Goal: Task Accomplishment & Management: Manage account settings

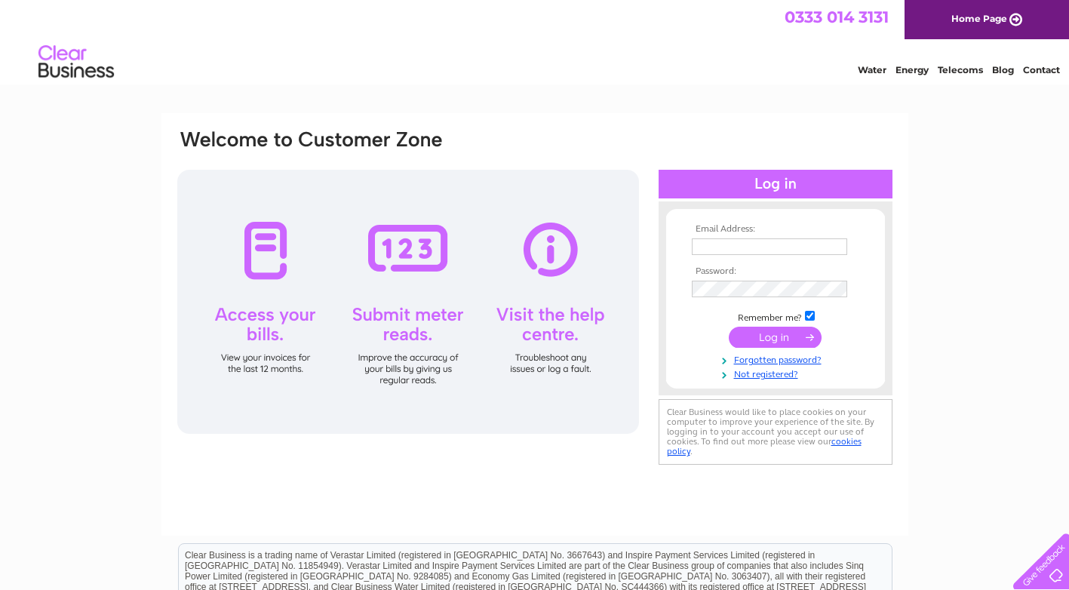
type input "accounts@hfltd.com"
click at [792, 336] on input "submit" at bounding box center [775, 337] width 93 height 21
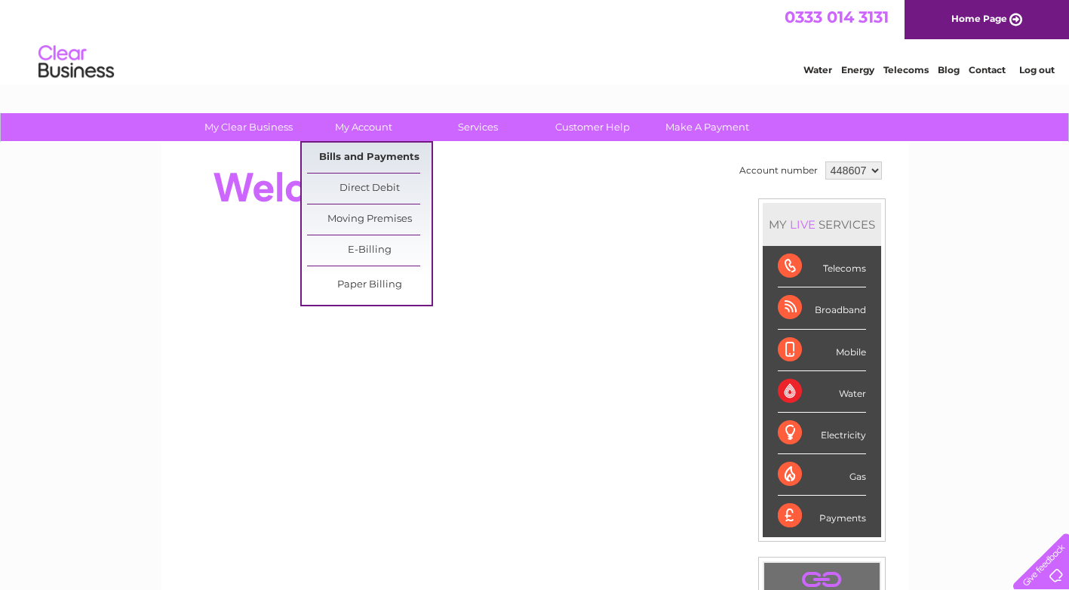
click at [377, 150] on link "Bills and Payments" at bounding box center [369, 158] width 125 height 30
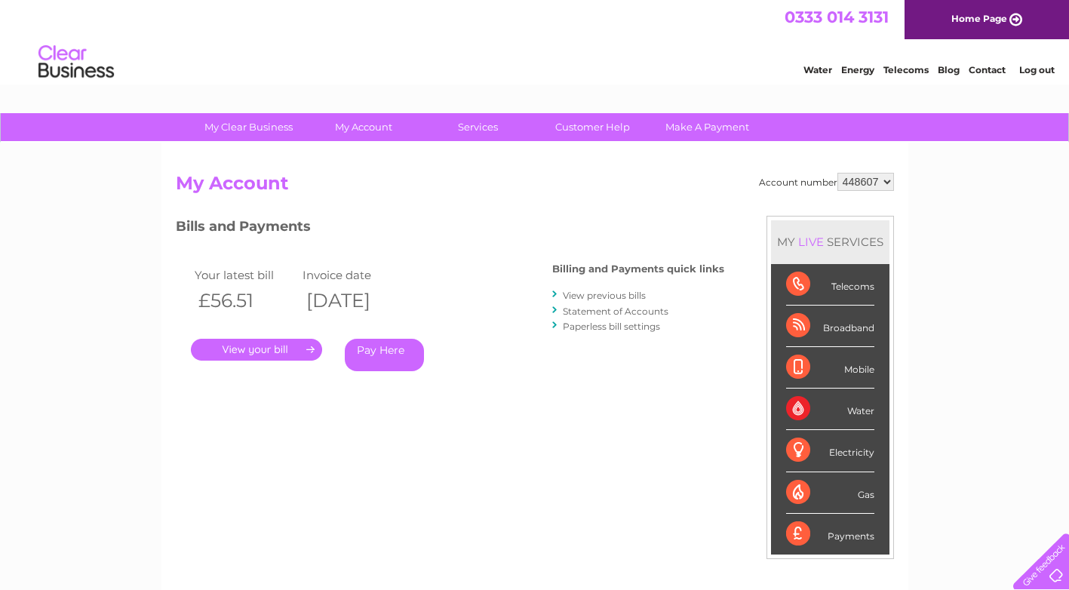
click at [275, 351] on link "." at bounding box center [256, 350] width 131 height 22
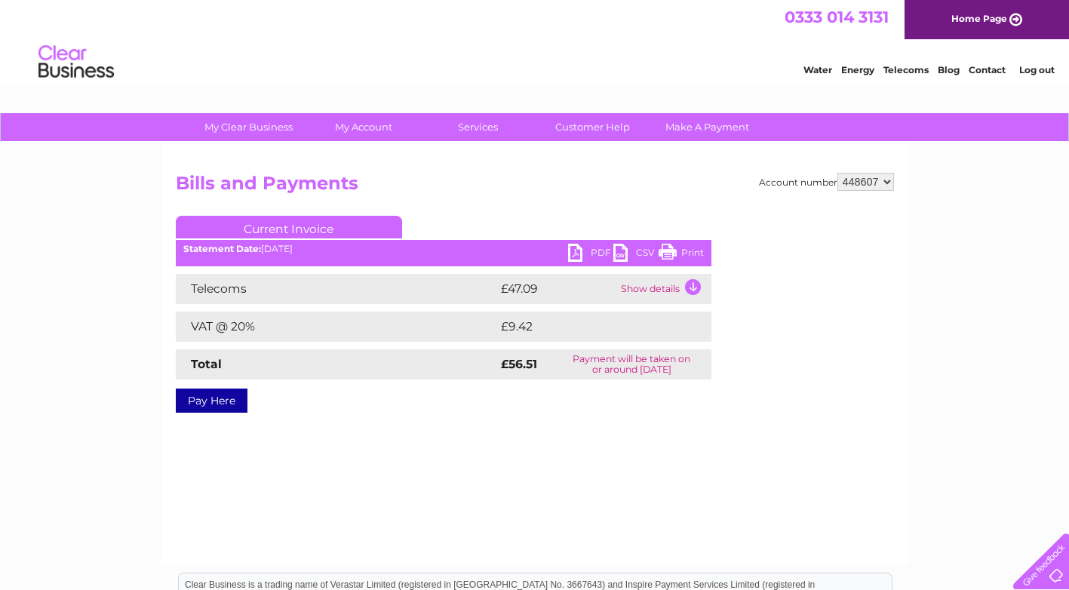
click at [576, 256] on link "PDF" at bounding box center [590, 255] width 45 height 22
